Goal: Task Accomplishment & Management: Manage account settings

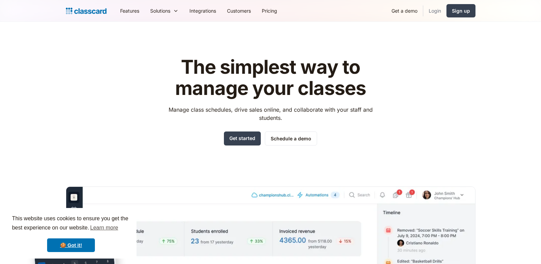
click at [435, 9] on link "Login" at bounding box center [434, 10] width 23 height 15
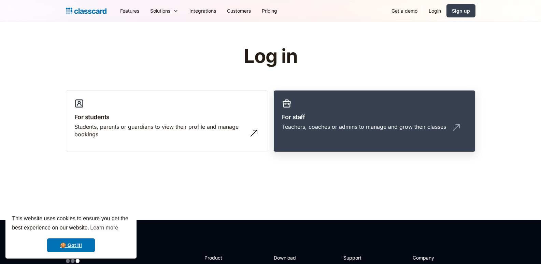
click at [382, 126] on div "Teachers, coaches or admins to manage and grow their classes" at bounding box center [364, 127] width 164 height 8
